Goal: Task Accomplishment & Management: Manage account settings

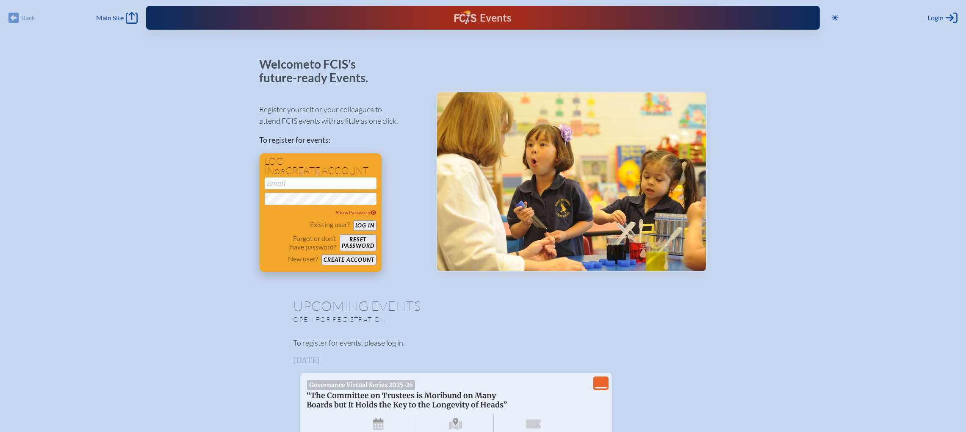
type input "[EMAIL_ADDRESS][DOMAIN_NAME]"
click at [377, 224] on div "Log in or create account [EMAIL_ADDRESS][DOMAIN_NAME] Show Password Existing us…" at bounding box center [321, 212] width 122 height 119
click at [373, 226] on button "Log in" at bounding box center [364, 225] width 23 height 11
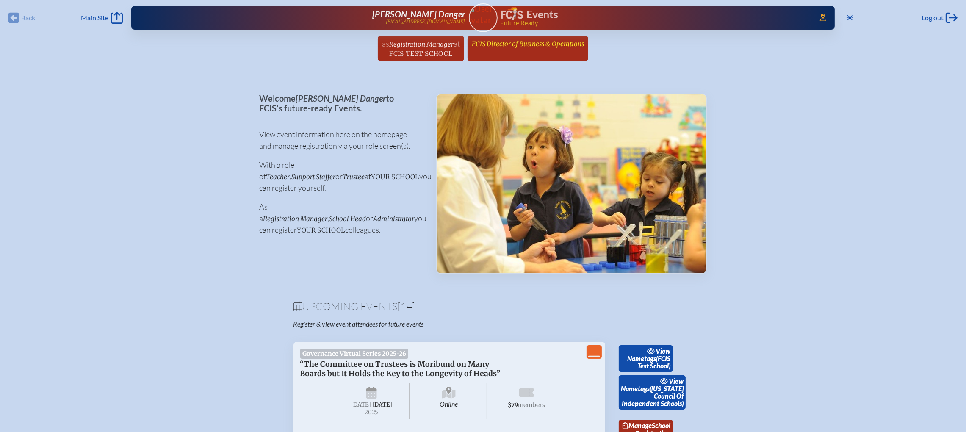
drag, startPoint x: 534, startPoint y: 44, endPoint x: 579, endPoint y: 63, distance: 48.4
click at [534, 44] on span "FCIS Director of Business & Operations" at bounding box center [528, 44] width 112 height 8
